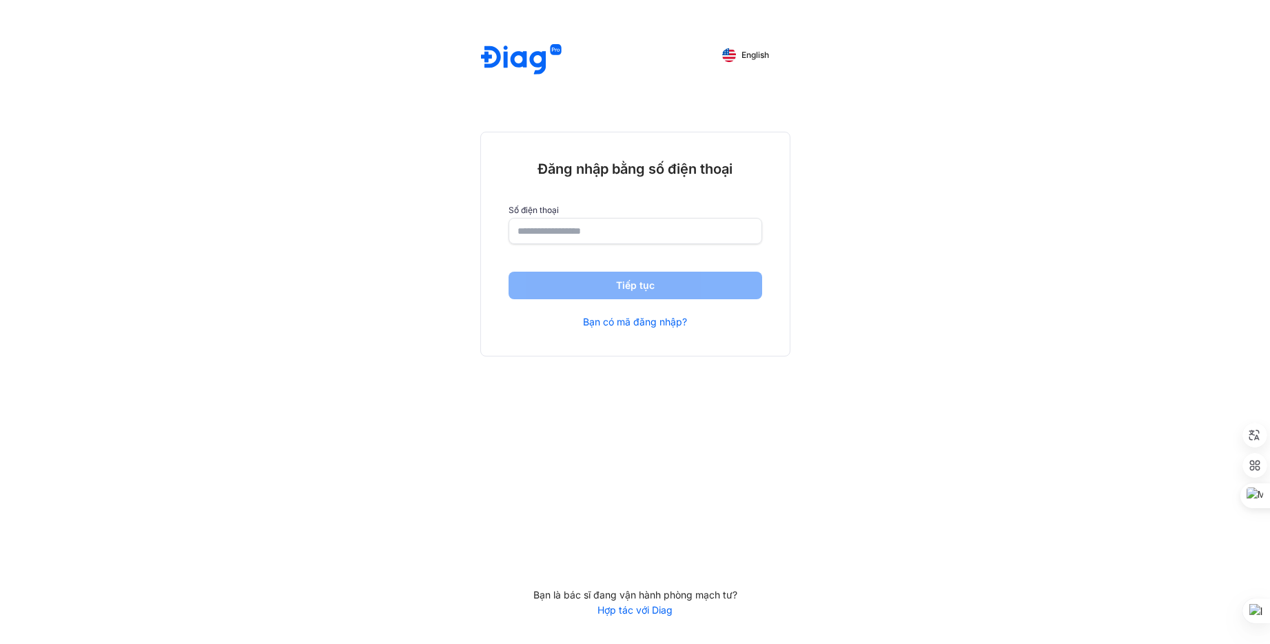
click at [633, 244] on div at bounding box center [636, 231] width 254 height 26
click at [632, 234] on input "number" at bounding box center [635, 231] width 234 height 25
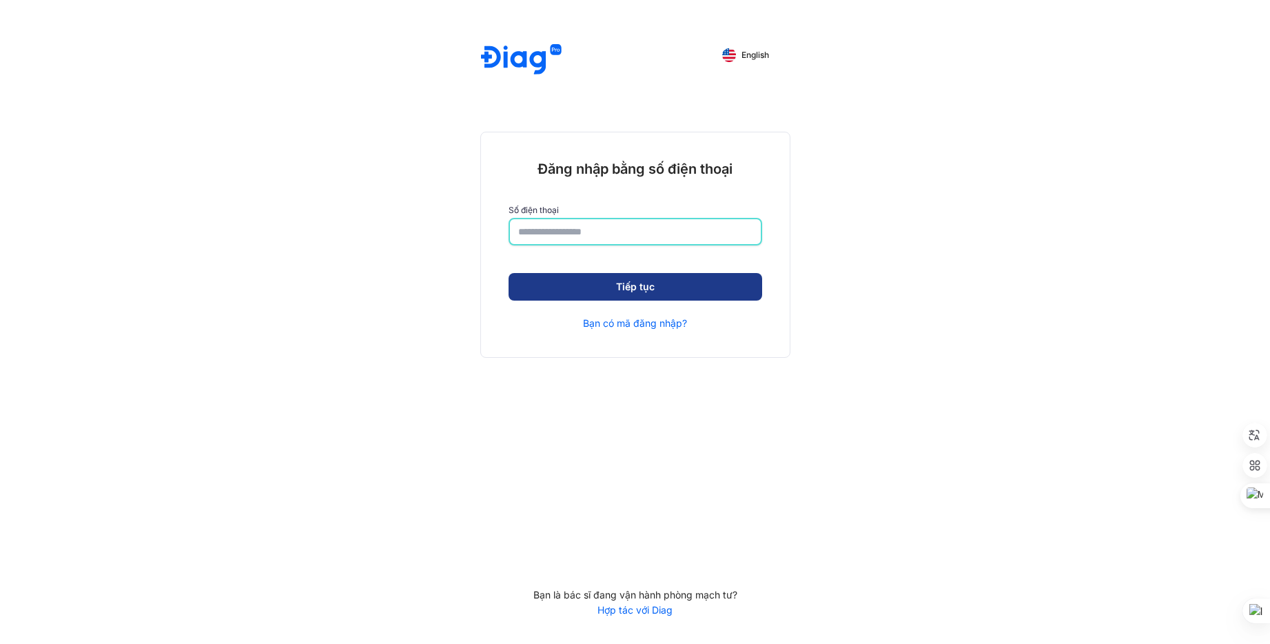
type input "**********"
click at [641, 287] on button "Tiếp tục" at bounding box center [636, 287] width 254 height 28
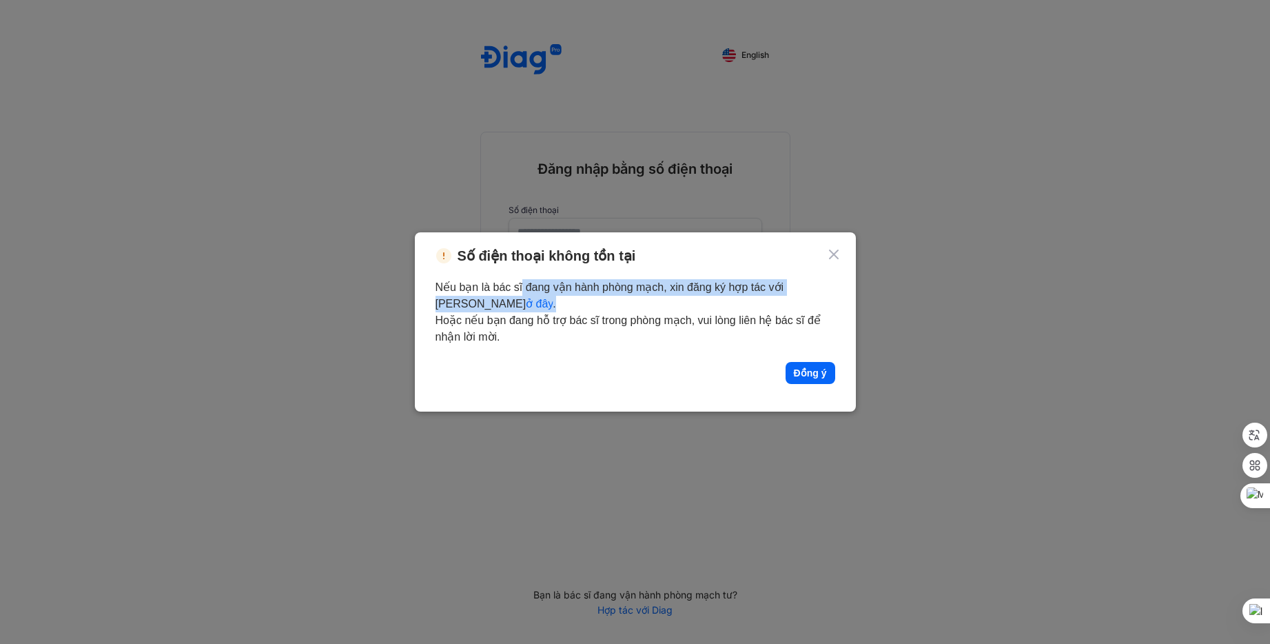
drag, startPoint x: 533, startPoint y: 283, endPoint x: 601, endPoint y: 302, distance: 70.1
click at [601, 302] on div "Nếu bạn là bác sĩ đang vận hành phòng mạch, xin đăng ký hợp tác với Diag ở đây …" at bounding box center [636, 312] width 400 height 66
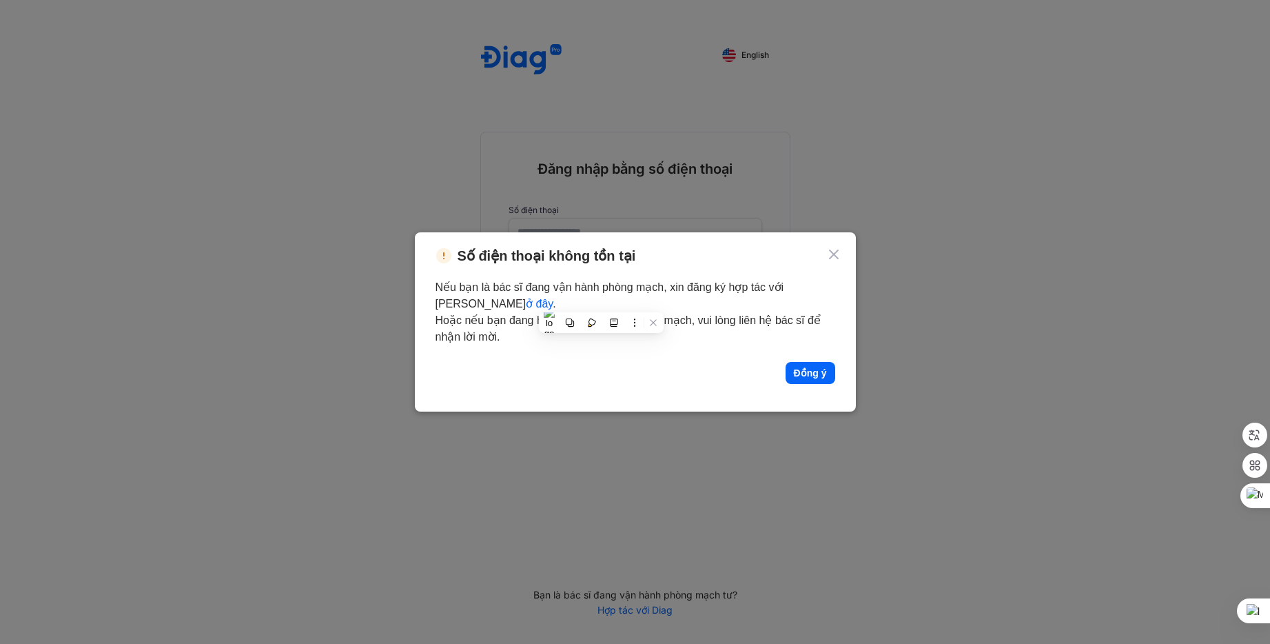
click at [503, 304] on div "Nếu bạn là bác sĩ đang vận hành phòng mạch, xin đăng ký hợp tác với Diag ở đây …" at bounding box center [636, 312] width 400 height 66
click at [529, 348] on div "Nếu bạn là bác sĩ đang vận hành phòng mạch, xin đăng ký hợp tác với Diag ở đây …" at bounding box center [636, 331] width 400 height 105
click at [526, 305] on link "ở đây" at bounding box center [539, 304] width 27 height 12
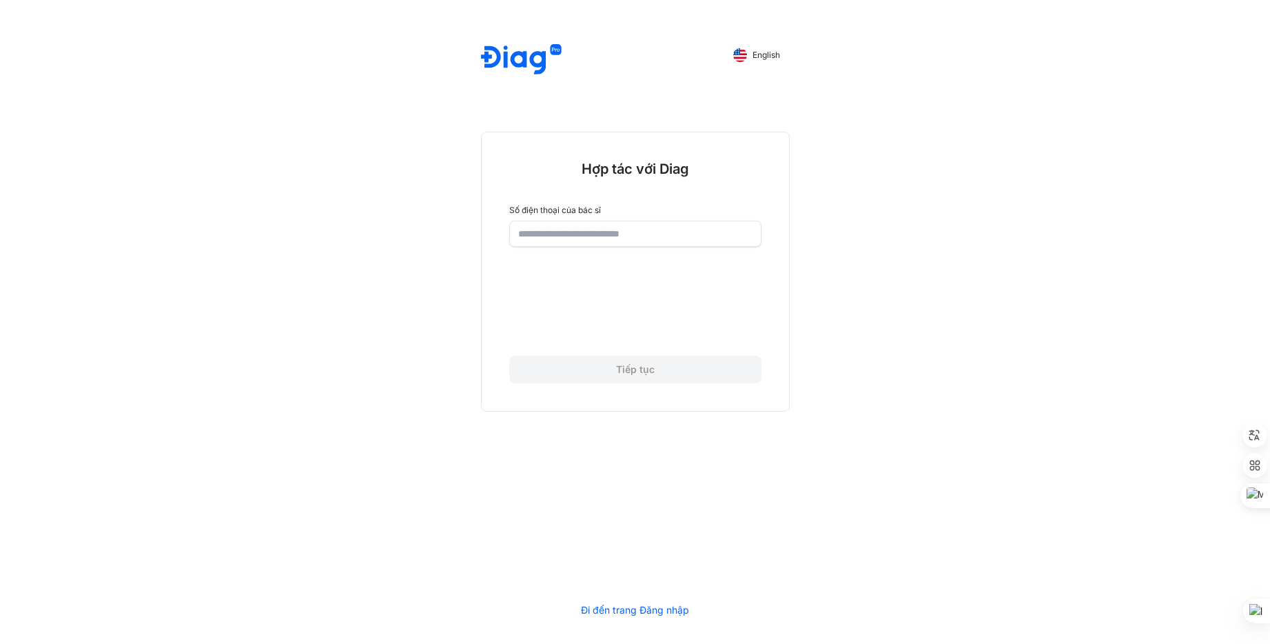
click at [589, 244] on input "number" at bounding box center [635, 233] width 234 height 25
type input "**********"
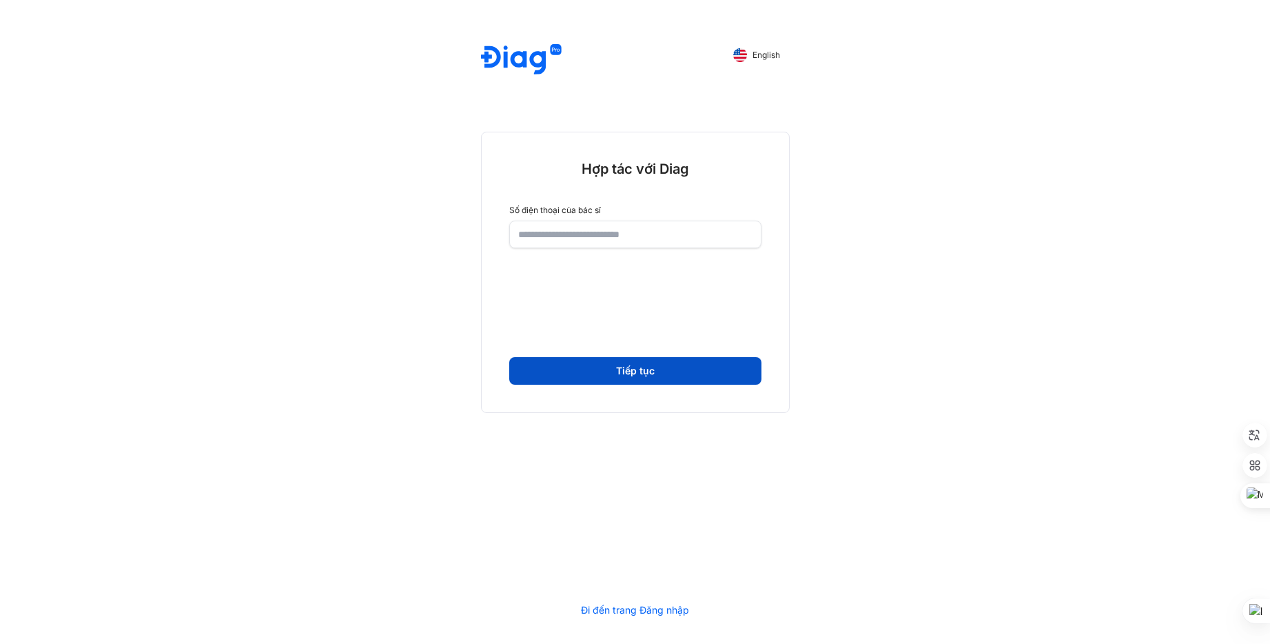
click at [626, 374] on button "Tiếp tục" at bounding box center [635, 371] width 252 height 28
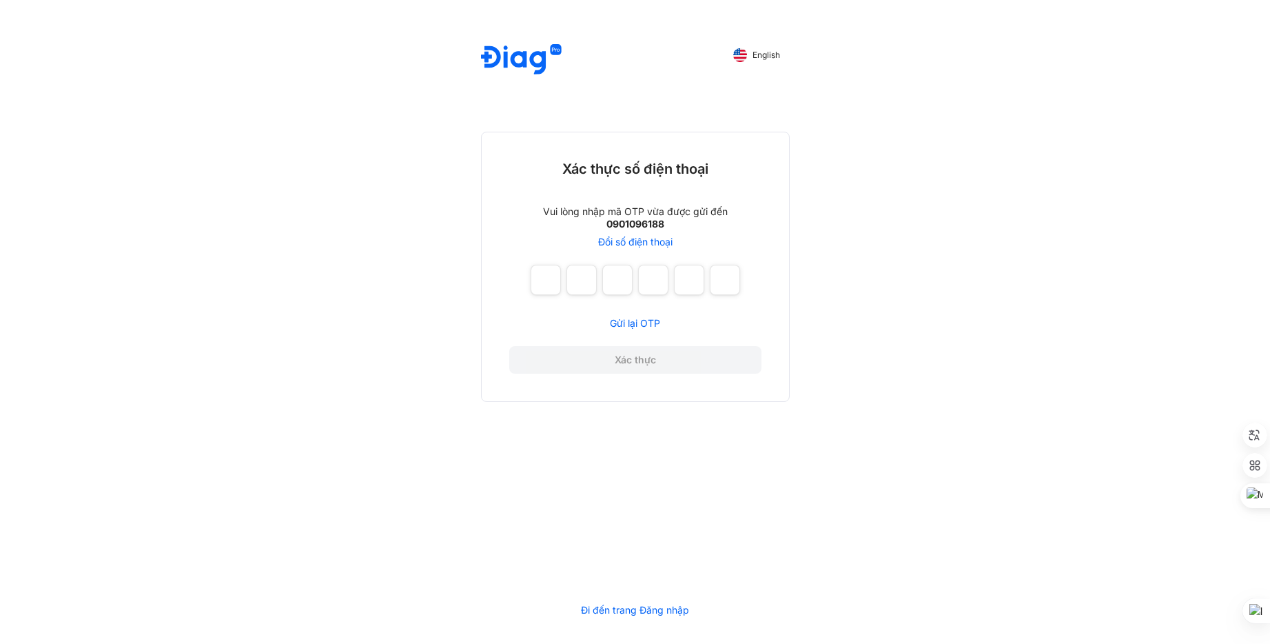
click at [635, 327] on span "Gửi lại OTP" at bounding box center [635, 323] width 50 height 12
click at [640, 319] on span "Gửi lại OTP" at bounding box center [635, 323] width 50 height 12
click at [749, 60] on button "English" at bounding box center [757, 55] width 66 height 22
click at [749, 60] on button "Tiếng Việt" at bounding box center [751, 55] width 78 height 22
click at [547, 283] on input "number" at bounding box center [546, 280] width 30 height 30
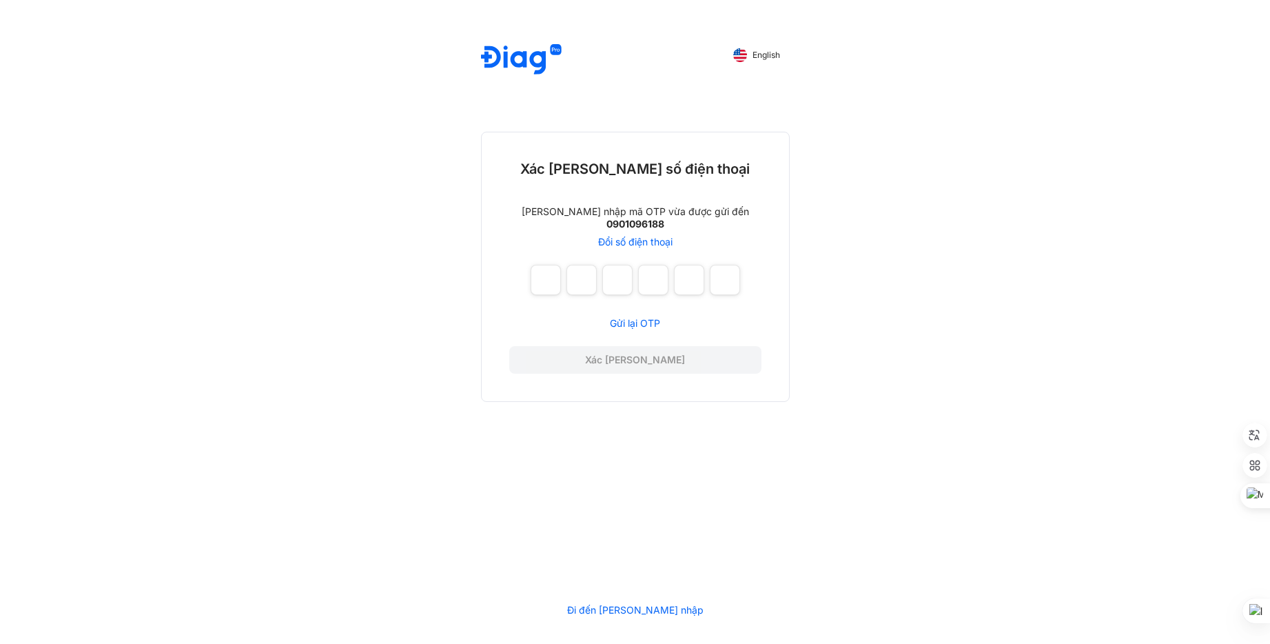
click at [642, 329] on link "Gửi lại OTP" at bounding box center [635, 323] width 252 height 12
click at [629, 227] on strong "0901096188" at bounding box center [636, 224] width 58 height 12
drag, startPoint x: 629, startPoint y: 227, endPoint x: 651, endPoint y: 228, distance: 22.1
click at [651, 228] on strong "0901096188" at bounding box center [636, 224] width 58 height 12
click at [547, 280] on input "number" at bounding box center [546, 280] width 30 height 30
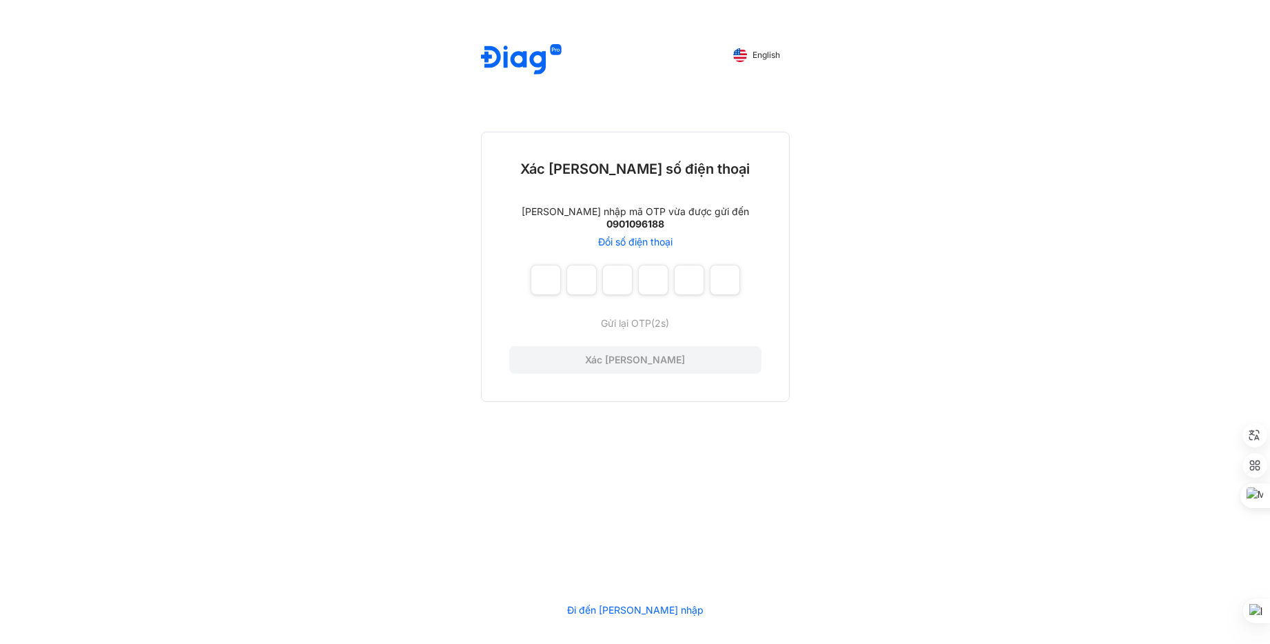
click at [598, 614] on link "Đi đến trang Đăng nhập" at bounding box center [635, 610] width 136 height 12
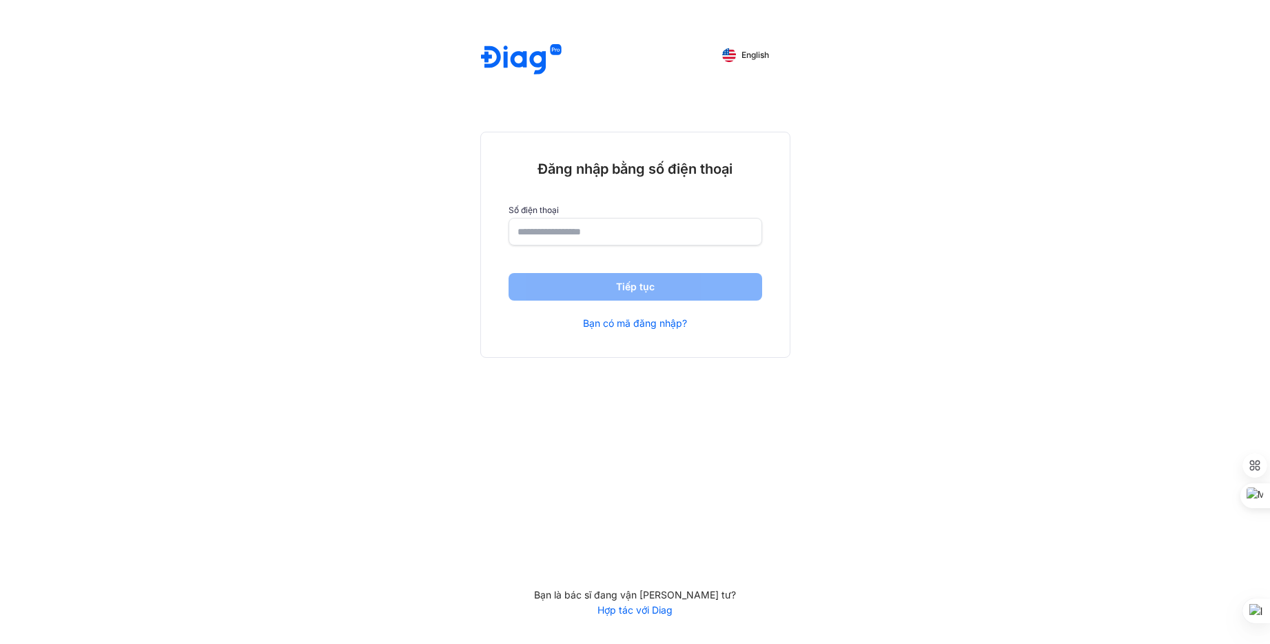
click at [647, 611] on link "Hợp tác với Diag" at bounding box center [635, 610] width 310 height 12
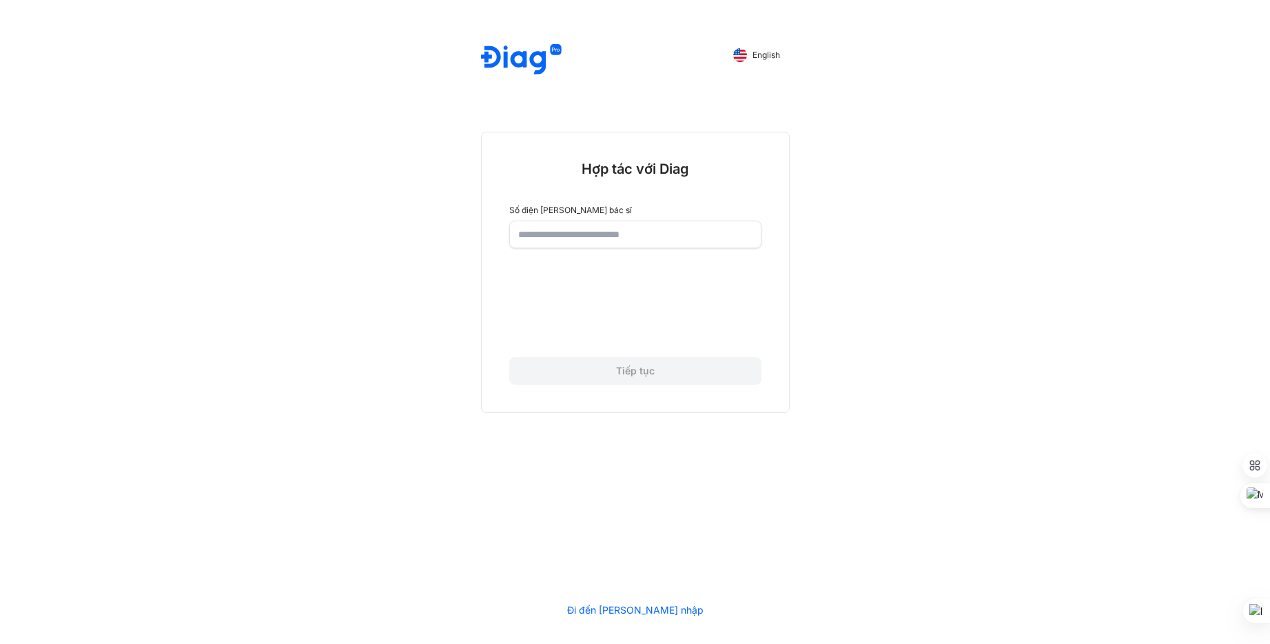
drag, startPoint x: 891, startPoint y: 188, endPoint x: 804, endPoint y: 202, distance: 88.6
click at [891, 189] on div "English Hợp tác với Diag Số điện thoại của bác sĩ Tiếp tục Đi đến trang Đăng nh…" at bounding box center [635, 322] width 1270 height 644
click at [631, 240] on input "number" at bounding box center [635, 233] width 234 height 25
type input "**********"
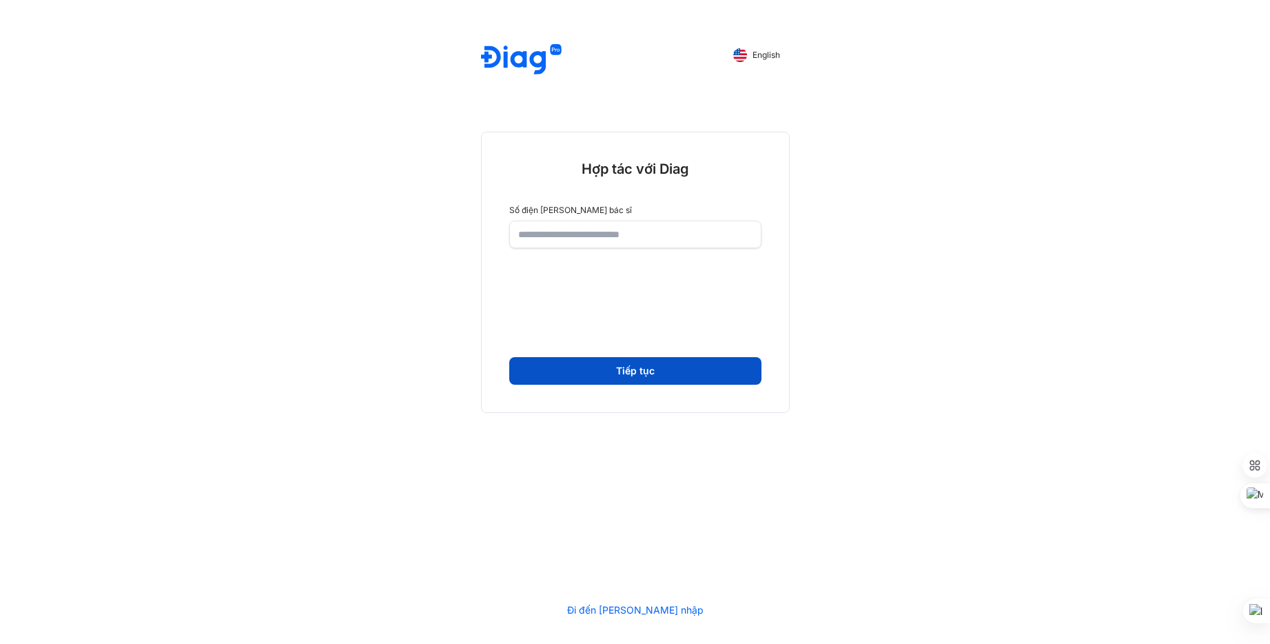
click at [566, 375] on button "Tiếp tục" at bounding box center [635, 371] width 252 height 28
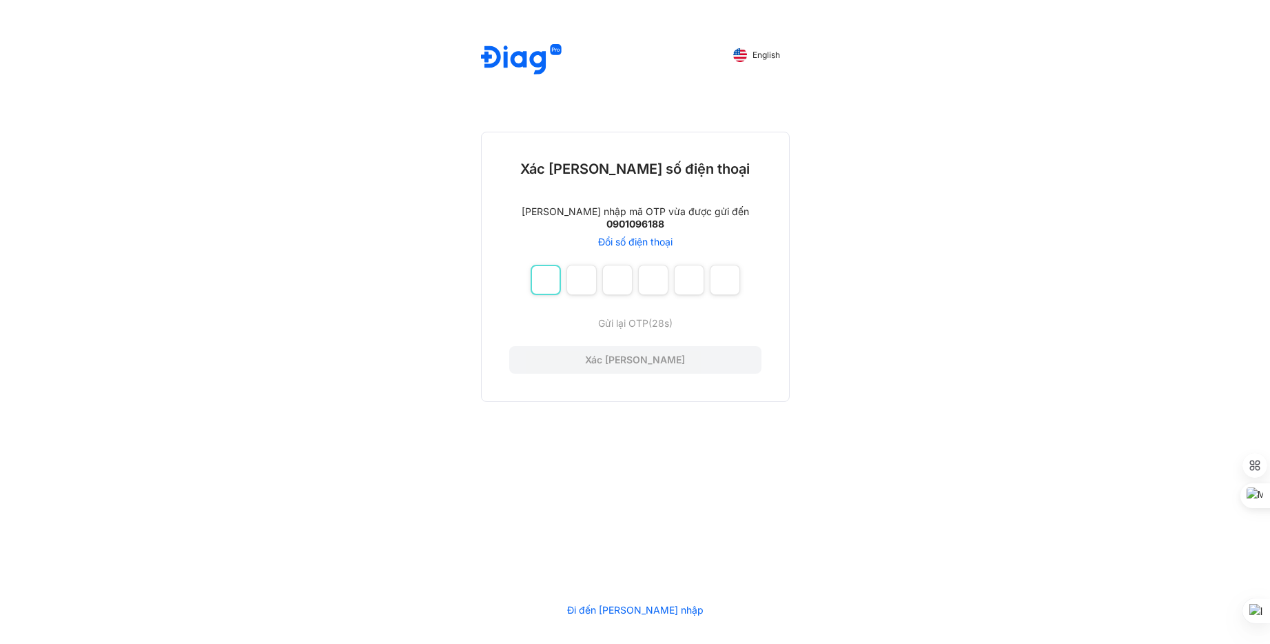
click at [542, 282] on input "number" at bounding box center [546, 280] width 30 height 30
click at [630, 323] on span "Gửi lại OTP" at bounding box center [635, 323] width 50 height 12
click at [570, 326] on link "Gửi lại OTP" at bounding box center [635, 323] width 252 height 12
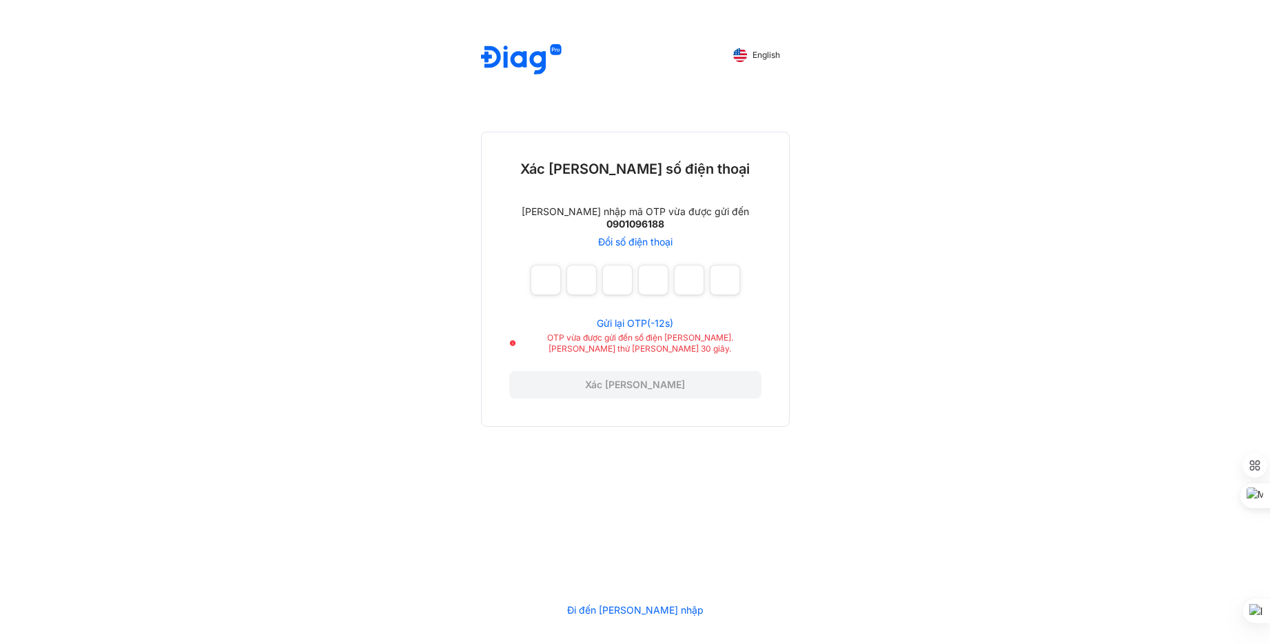
click at [631, 321] on span "Gửi lại OTP" at bounding box center [622, 323] width 50 height 12
click at [557, 285] on input "number" at bounding box center [546, 280] width 30 height 30
